Goal: Contribute content: Add original content to the website for others to see

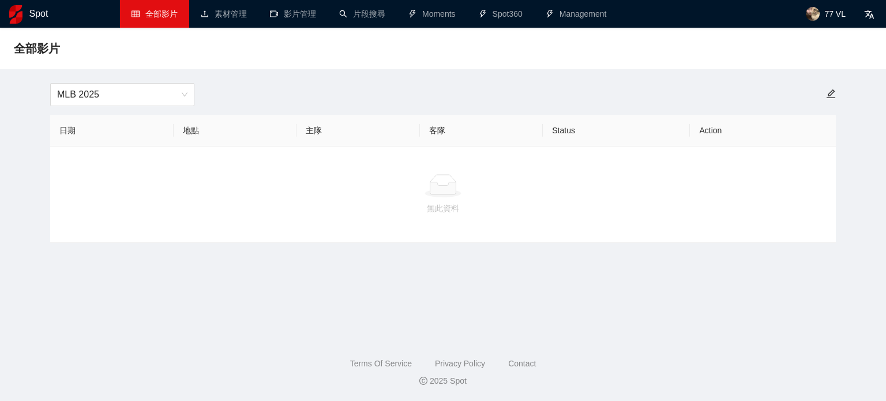
drag, startPoint x: 832, startPoint y: 12, endPoint x: 827, endPoint y: 44, distance: 32.8
click at [832, 14] on span "77 VL" at bounding box center [834, 14] width 21 height 0
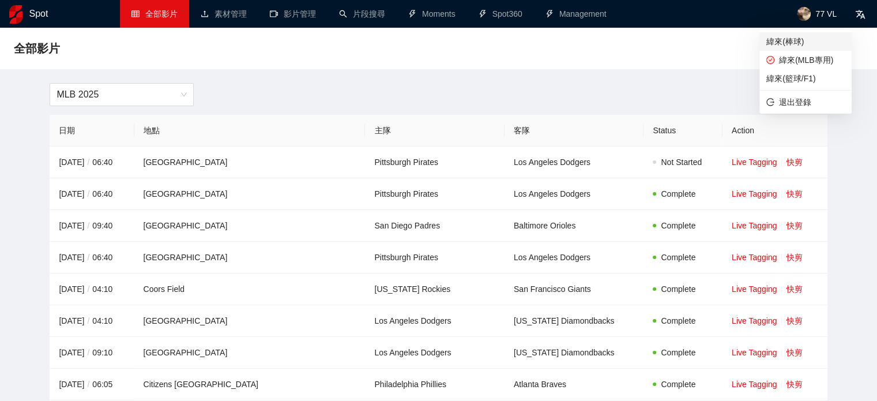
click at [816, 46] on span "緯來(棒球)" at bounding box center [805, 41] width 78 height 13
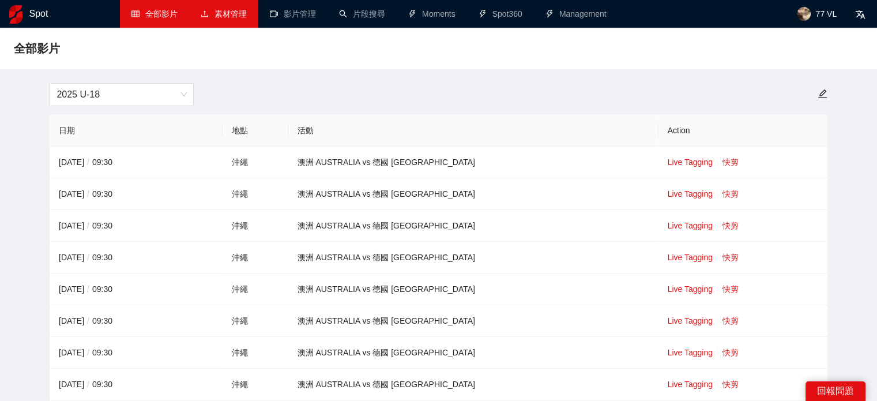
click at [228, 18] on link "素材管理" at bounding box center [224, 13] width 46 height 9
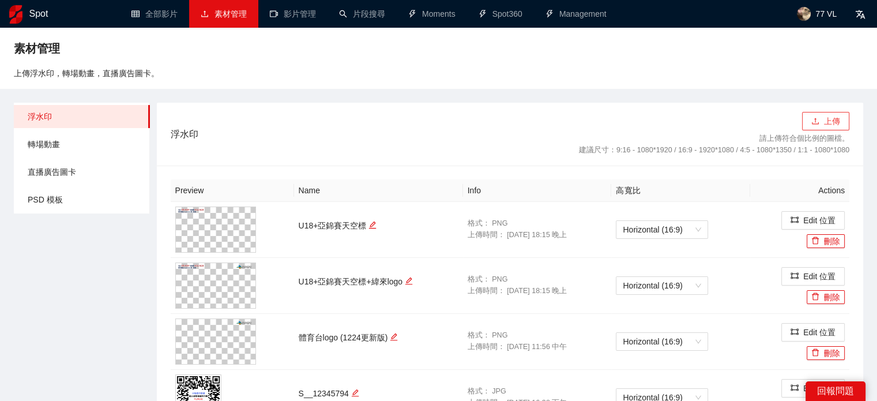
click at [805, 113] on button "上傳" at bounding box center [825, 121] width 47 height 18
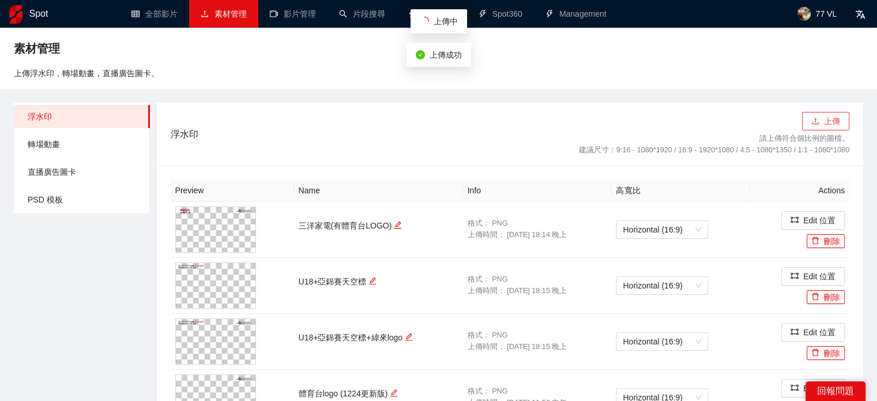
click at [820, 129] on button "上傳" at bounding box center [825, 121] width 47 height 18
click at [825, 117] on button "上傳" at bounding box center [825, 121] width 47 height 18
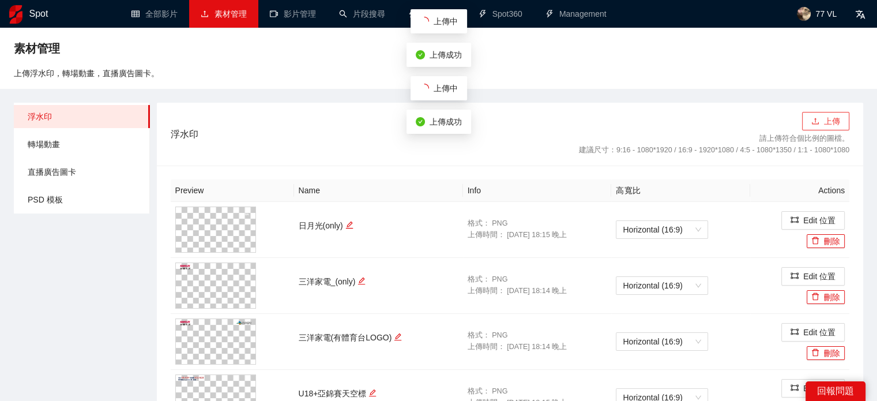
click at [828, 126] on button "上傳" at bounding box center [825, 121] width 47 height 18
click at [821, 122] on button "上傳" at bounding box center [825, 121] width 47 height 18
click at [820, 123] on button "上傳" at bounding box center [825, 121] width 47 height 18
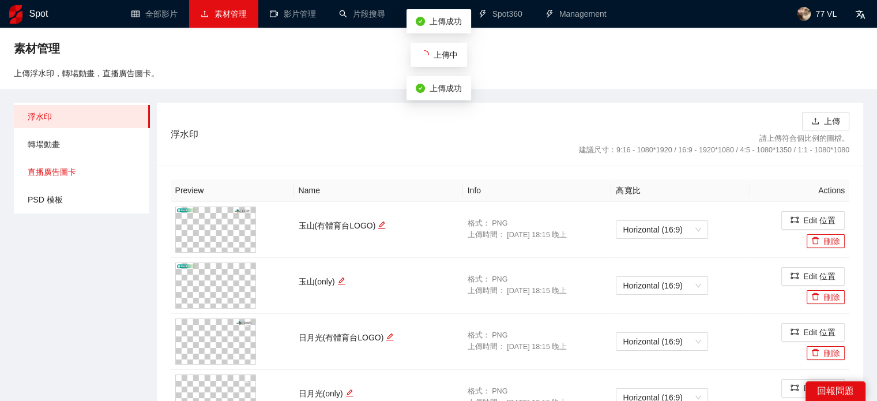
click at [73, 172] on span "直播廣告圖卡" at bounding box center [84, 171] width 113 height 23
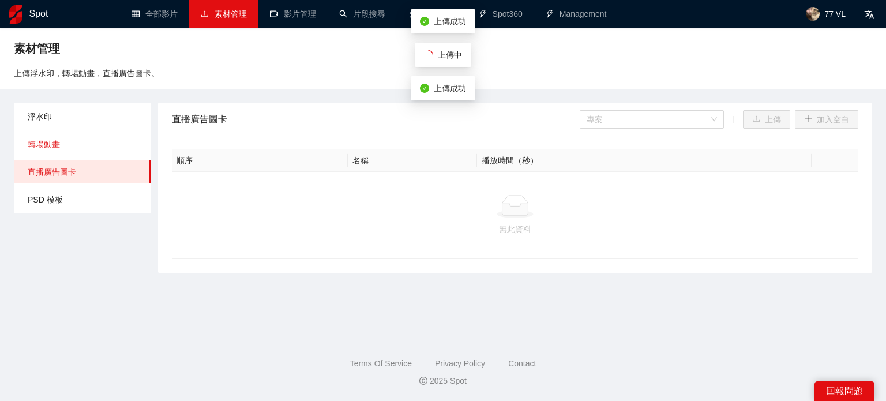
click at [73, 146] on span "轉場動畫" at bounding box center [85, 144] width 114 height 23
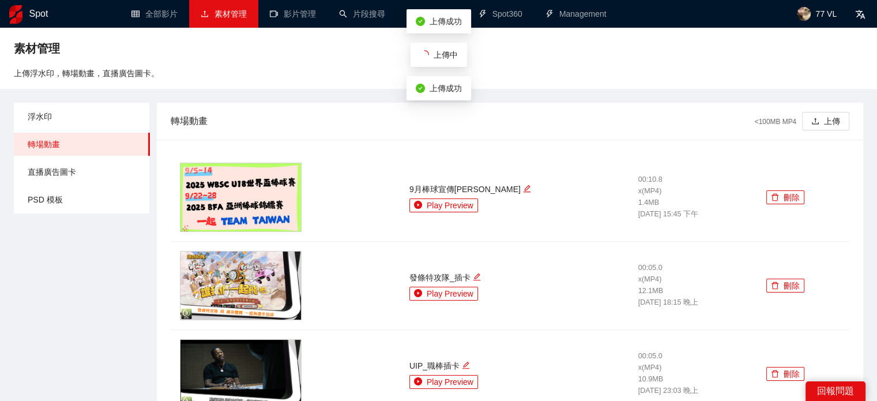
click at [852, 119] on div "轉場動畫 <100MB MP4 上傳" at bounding box center [510, 121] width 707 height 37
click at [835, 121] on button "上傳" at bounding box center [825, 121] width 47 height 18
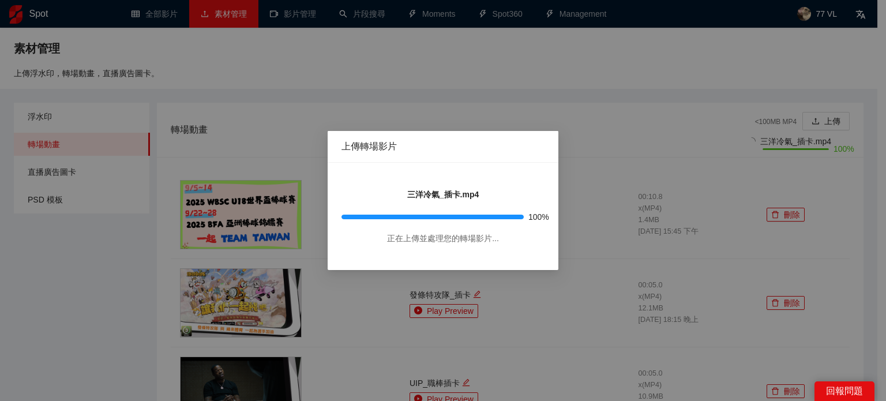
click at [831, 124] on div "上傳轉場影片 三洋冷氣_插卡.mp4 100% 正在上傳並處理您的轉場影片..." at bounding box center [443, 200] width 886 height 401
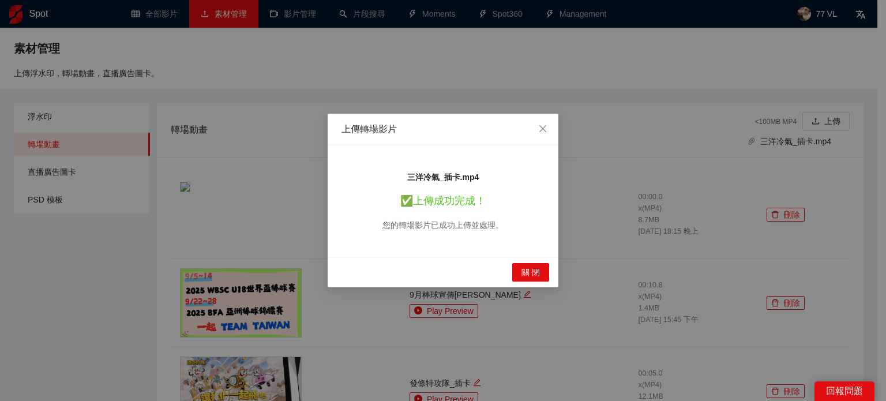
click at [828, 118] on div "上傳轉場影片 三洋冷氣_插卡.mp4 ✅ 上傳成功完成！ 您的轉場影片已成功上傳並處理。 關 閉" at bounding box center [443, 200] width 886 height 401
click at [537, 266] on span "關 閉" at bounding box center [530, 272] width 18 height 13
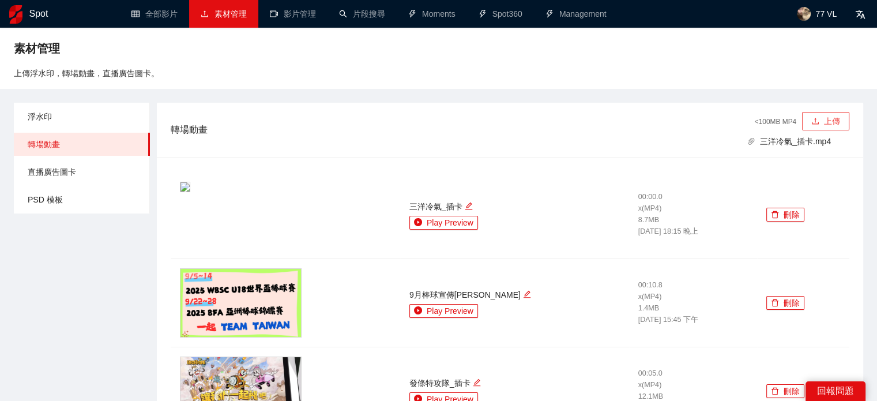
click at [828, 127] on button "上傳" at bounding box center [825, 121] width 47 height 18
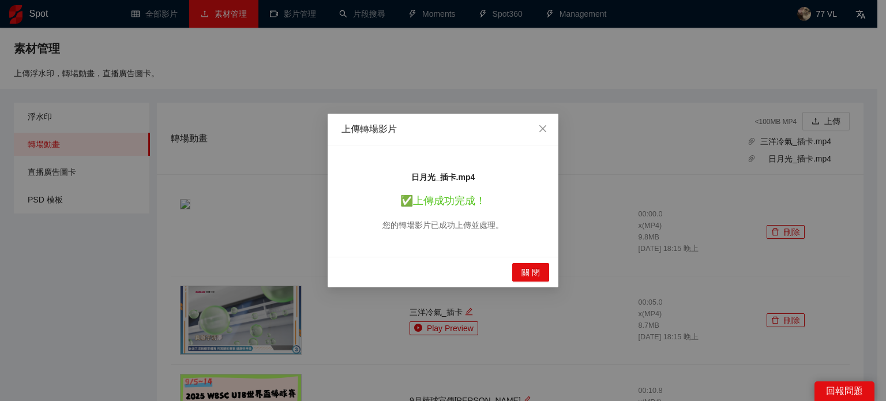
click at [532, 281] on div "關 閉" at bounding box center [442, 272] width 231 height 31
click at [523, 278] on span "關 閉" at bounding box center [530, 272] width 18 height 13
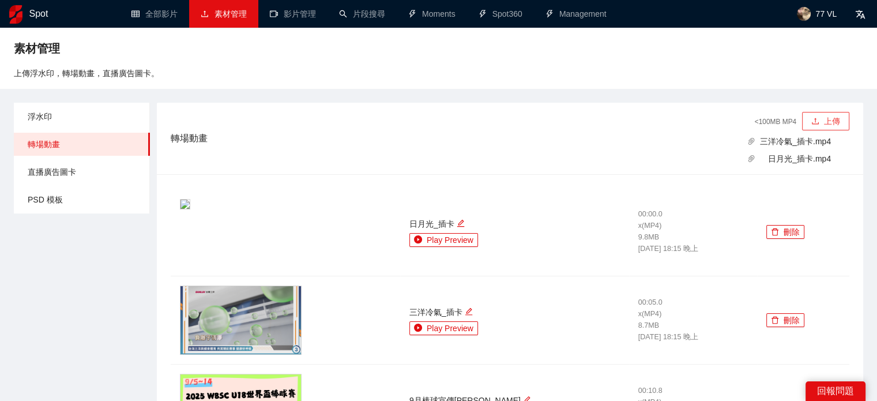
click at [812, 126] on button "上傳" at bounding box center [825, 121] width 47 height 18
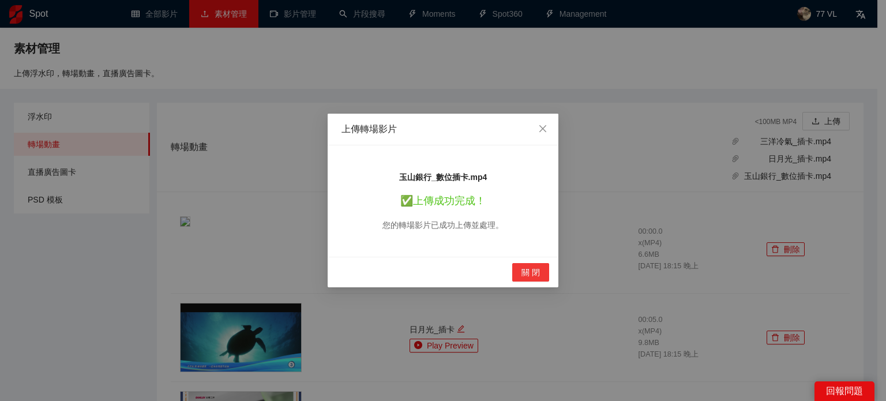
click at [514, 273] on button "關 閉" at bounding box center [530, 272] width 37 height 18
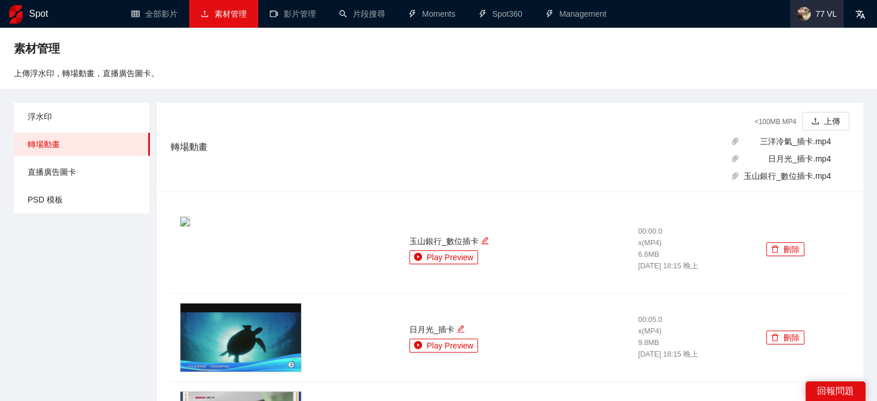
click at [822, 14] on span "77 VL" at bounding box center [825, 14] width 21 height 0
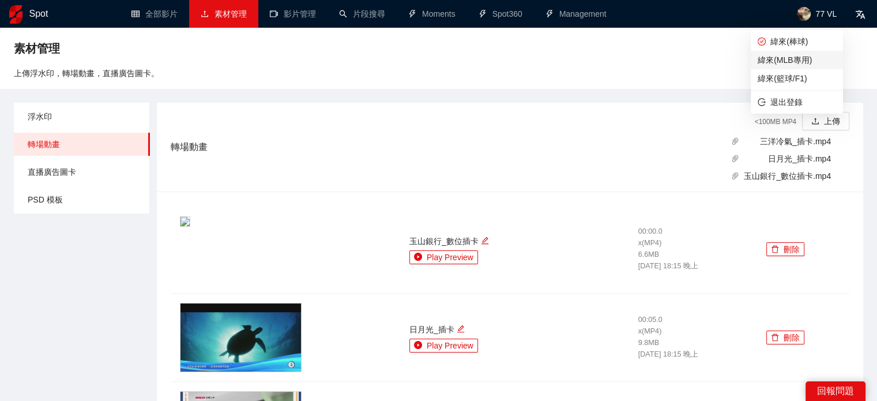
click at [770, 58] on span "緯來(MLB專用)" at bounding box center [797, 60] width 78 height 13
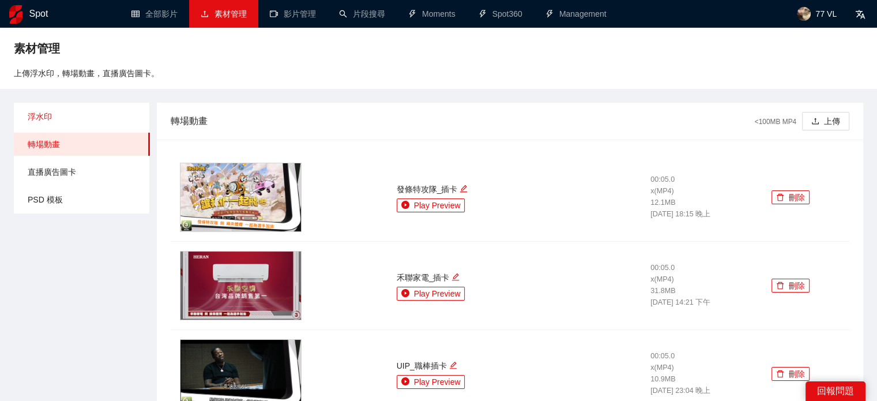
click at [63, 116] on span "浮水印" at bounding box center [84, 116] width 113 height 23
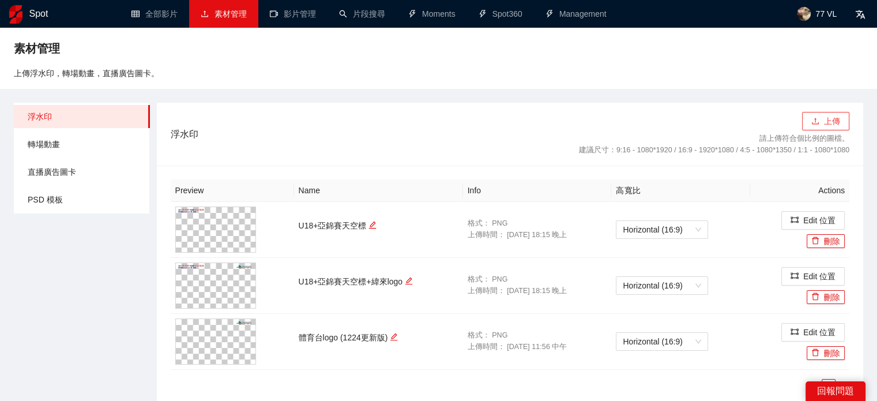
click at [822, 113] on button "上傳" at bounding box center [825, 121] width 47 height 18
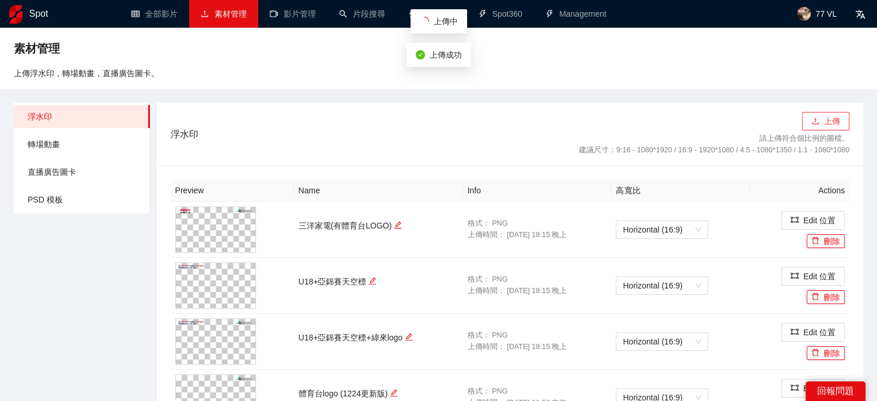
click at [832, 123] on button "上傳" at bounding box center [825, 121] width 47 height 18
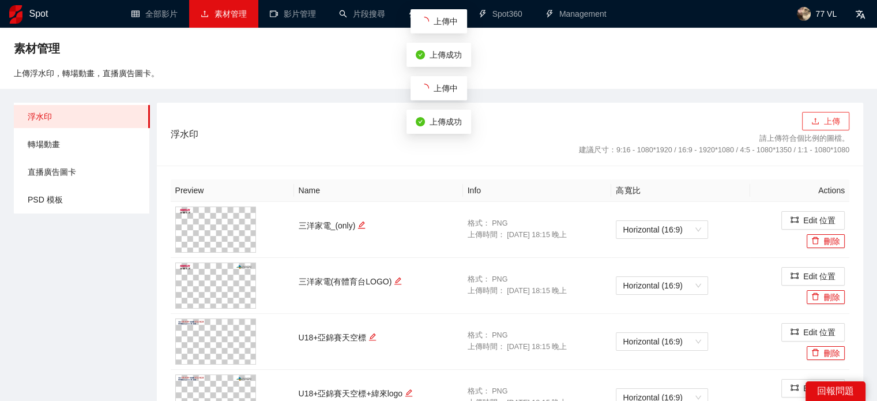
click at [819, 125] on icon "upload" at bounding box center [815, 121] width 8 height 8
click at [821, 127] on button "上傳" at bounding box center [825, 121] width 47 height 18
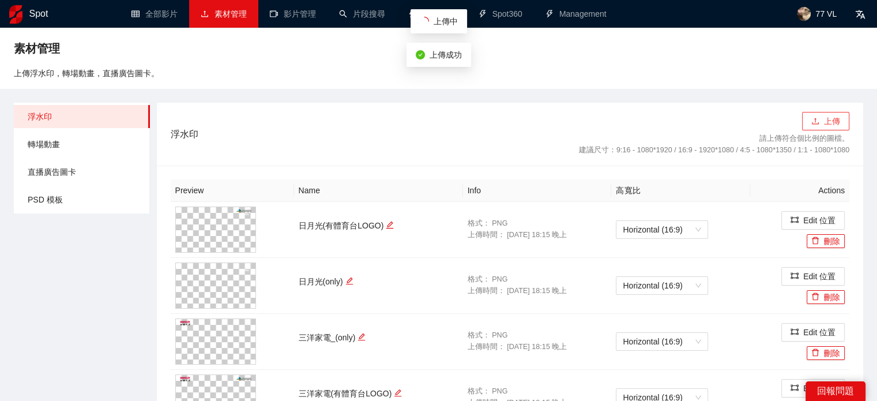
click at [812, 120] on icon "upload" at bounding box center [815, 121] width 8 height 8
click at [807, 124] on button "上傳" at bounding box center [825, 121] width 47 height 18
click at [48, 148] on span "轉場動畫" at bounding box center [84, 144] width 113 height 23
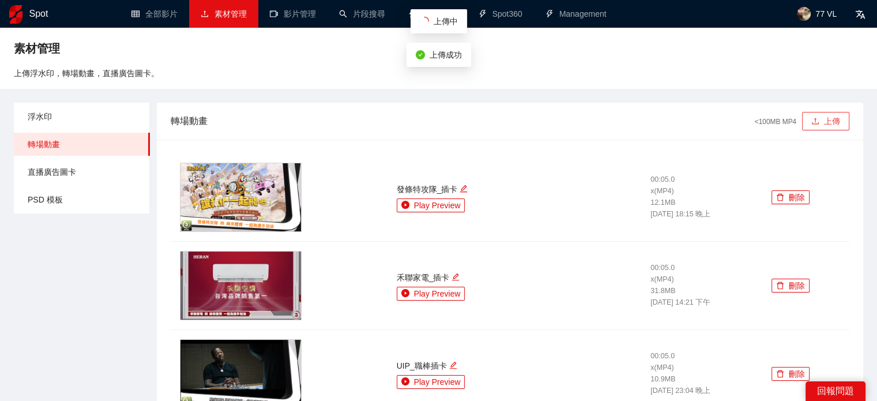
click at [850, 126] on div "轉場動畫 <100MB MP4 上傳" at bounding box center [510, 121] width 707 height 37
click at [814, 119] on icon "upload" at bounding box center [815, 121] width 8 height 8
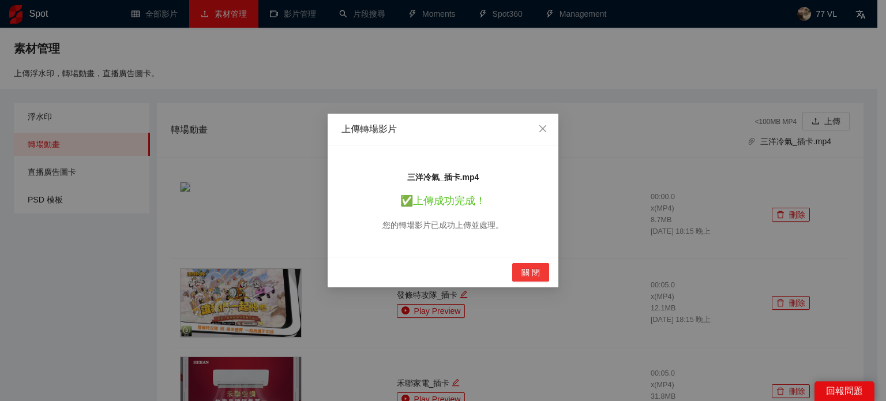
click at [540, 266] on span "關 閉" at bounding box center [530, 272] width 18 height 13
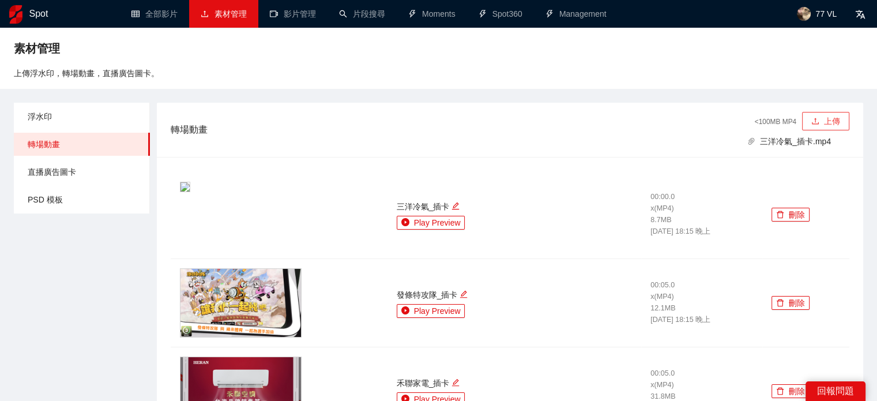
click at [822, 115] on button "上傳" at bounding box center [825, 121] width 47 height 18
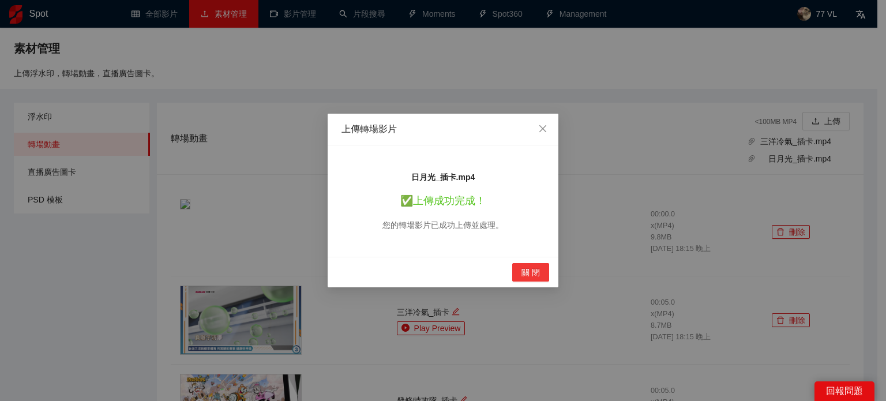
click at [540, 276] on button "關 閉" at bounding box center [530, 272] width 37 height 18
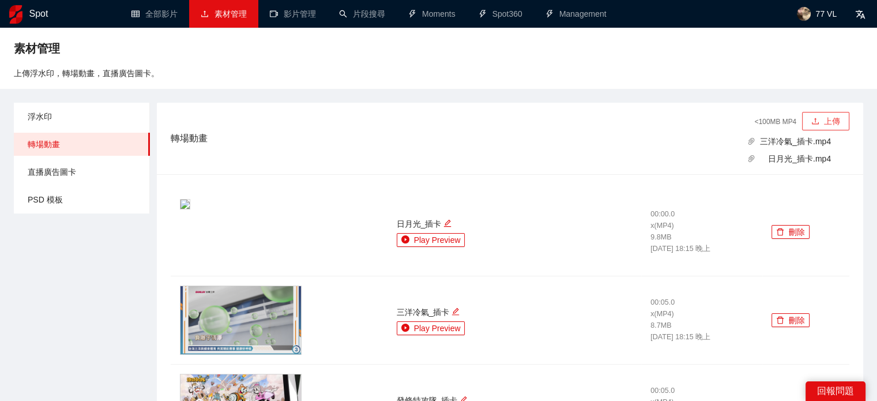
click at [807, 119] on button "上傳" at bounding box center [825, 121] width 47 height 18
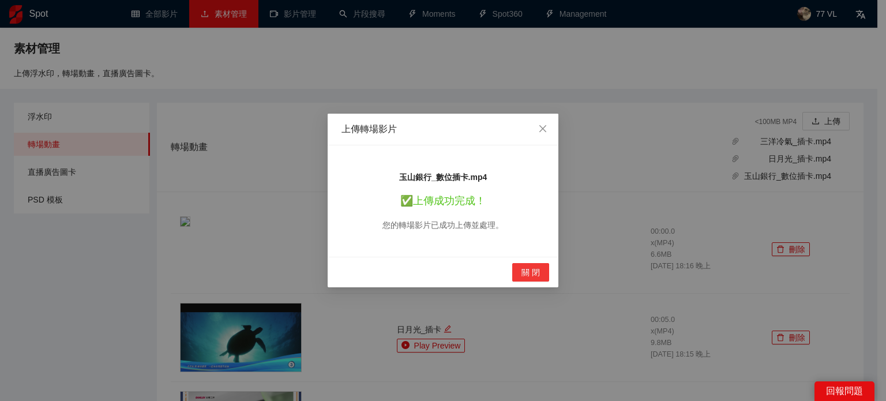
click at [533, 274] on span "關 閉" at bounding box center [530, 272] width 18 height 13
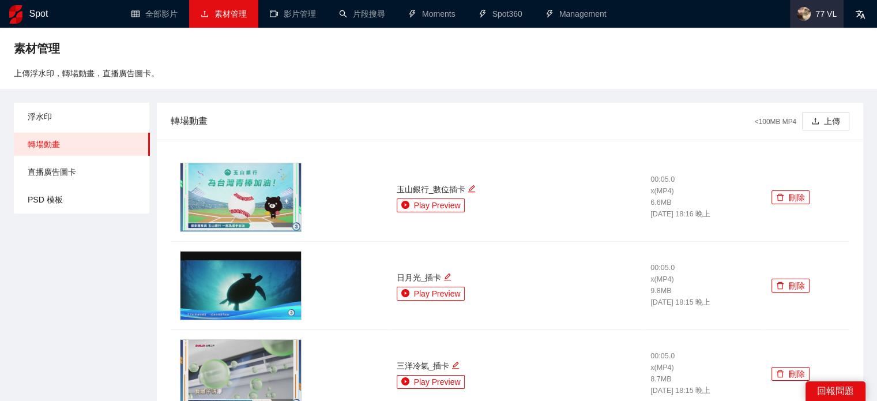
click at [823, 14] on span "77 VL" at bounding box center [825, 14] width 21 height 0
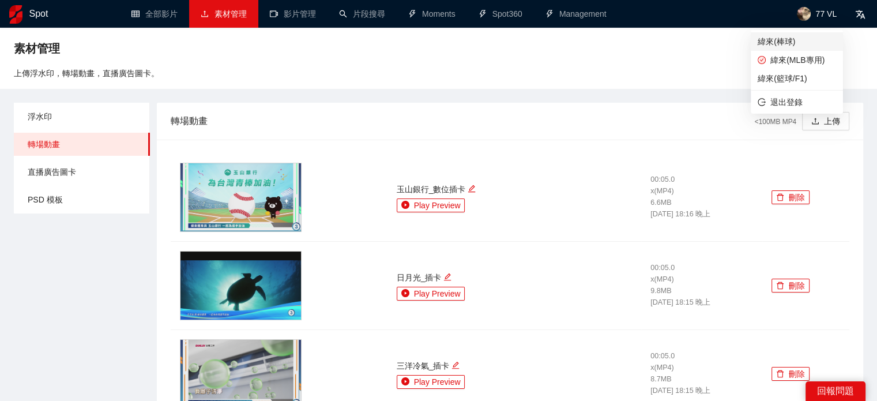
click at [801, 46] on span "緯來(棒球)" at bounding box center [797, 41] width 78 height 13
